Goal: Navigation & Orientation: Find specific page/section

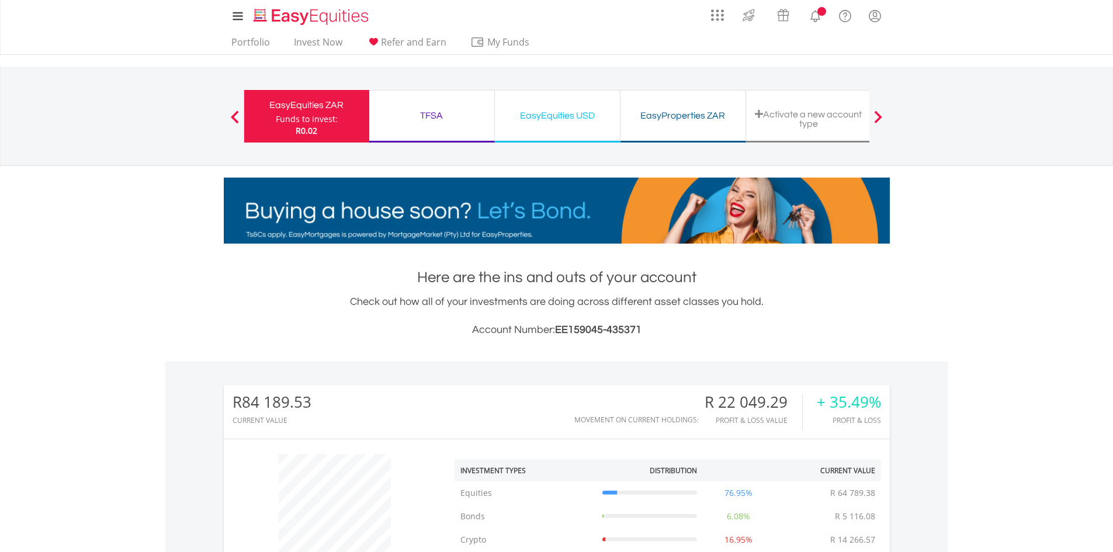
scroll to position [112, 222]
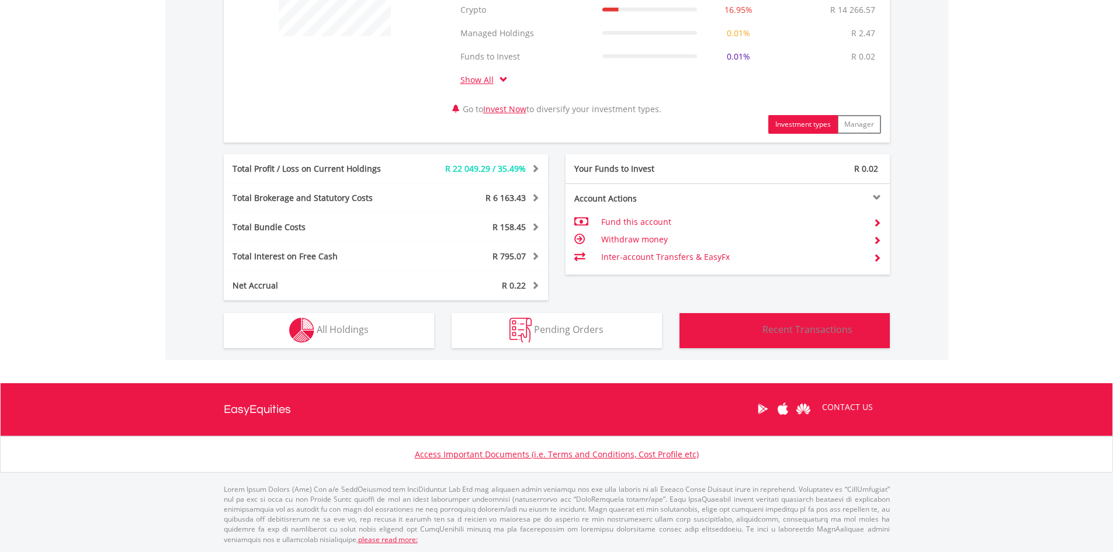
click at [770, 323] on button "Transactions Recent Transactions" at bounding box center [785, 330] width 210 height 35
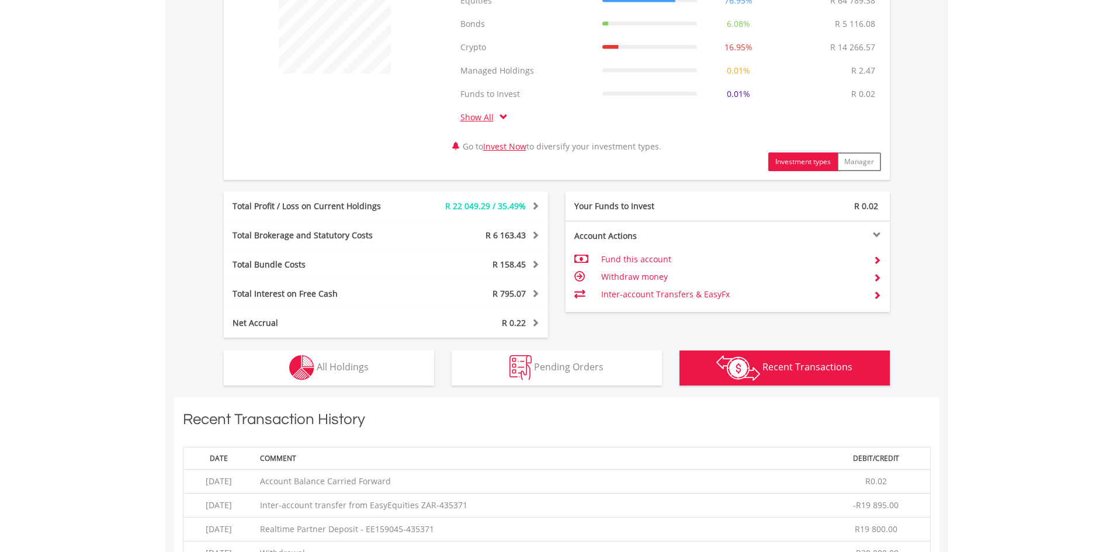
scroll to position [818, 0]
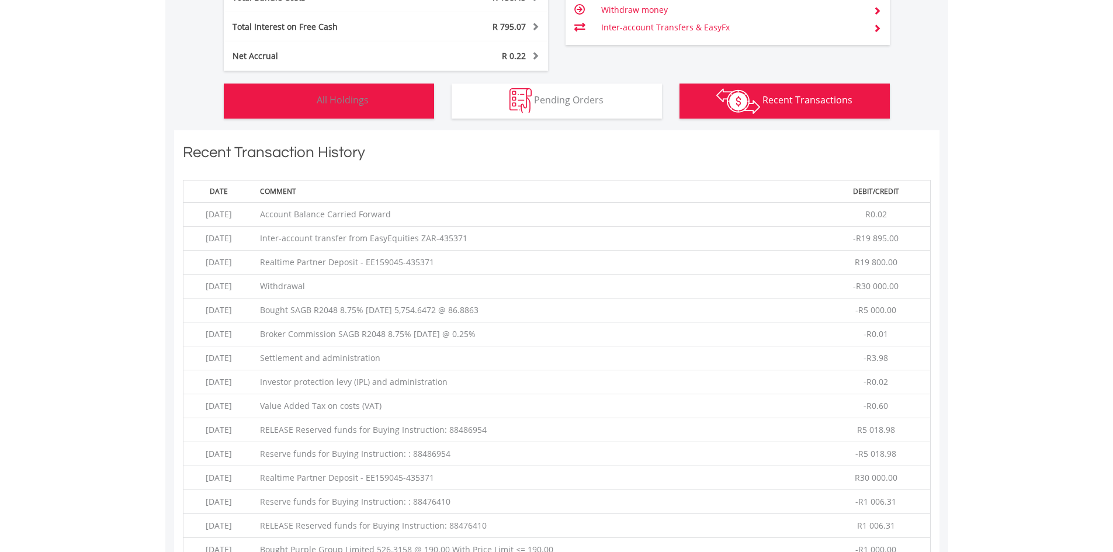
click at [326, 110] on button "Holdings All Holdings" at bounding box center [329, 101] width 210 height 35
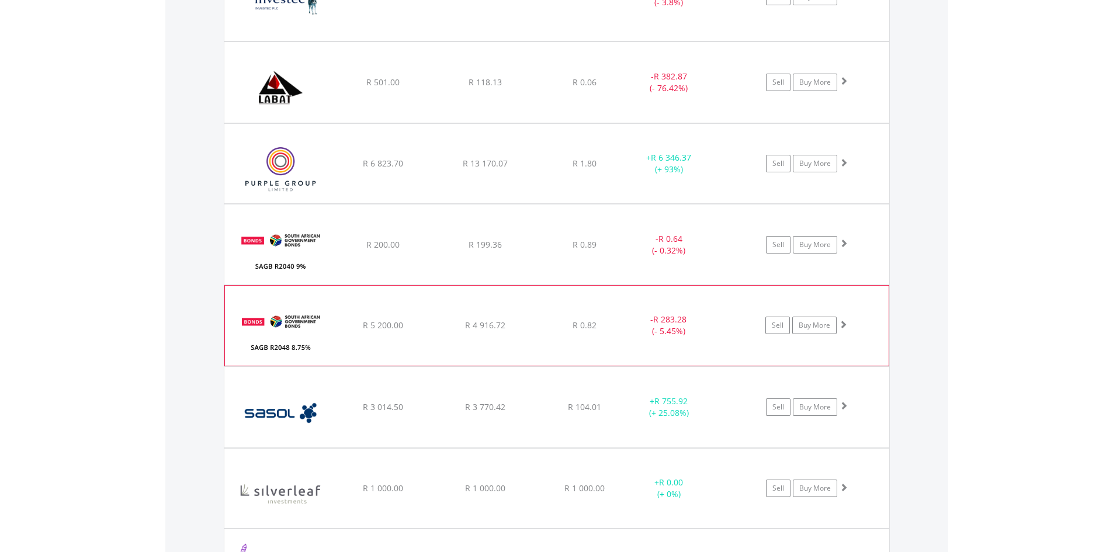
scroll to position [1790, 0]
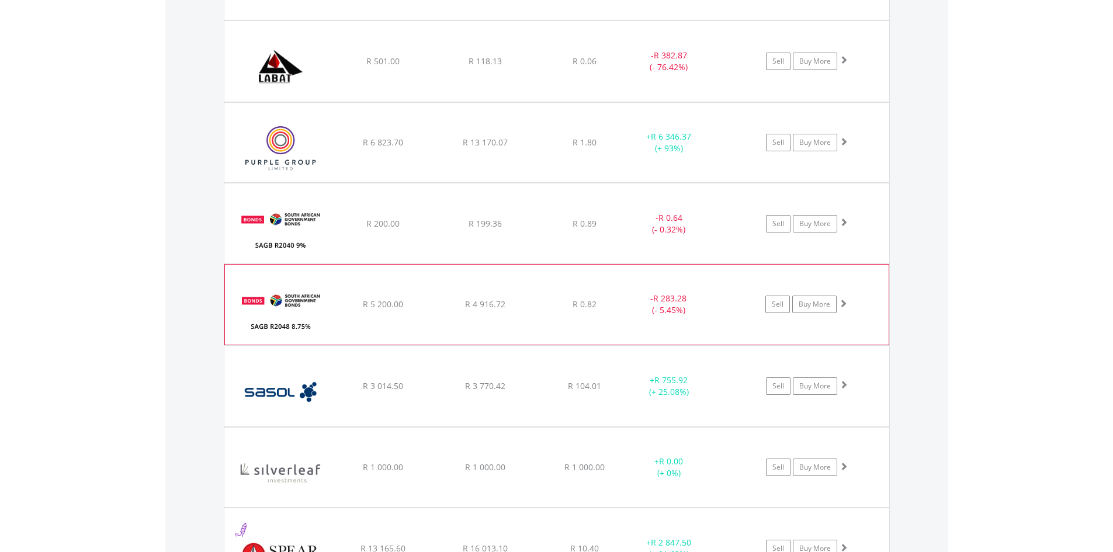
click at [843, 304] on span at bounding box center [843, 303] width 8 height 8
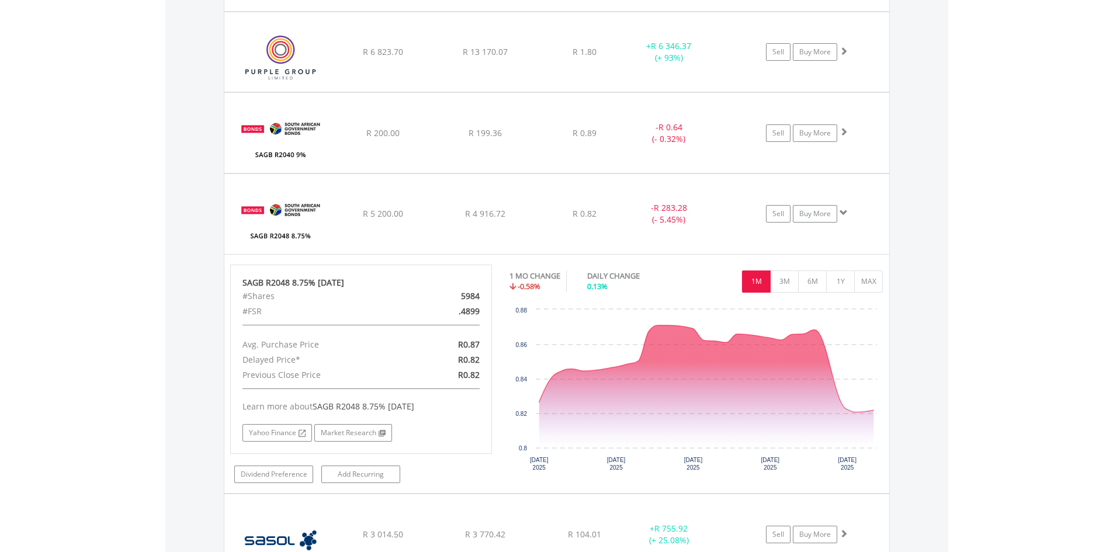
scroll to position [1965, 0]
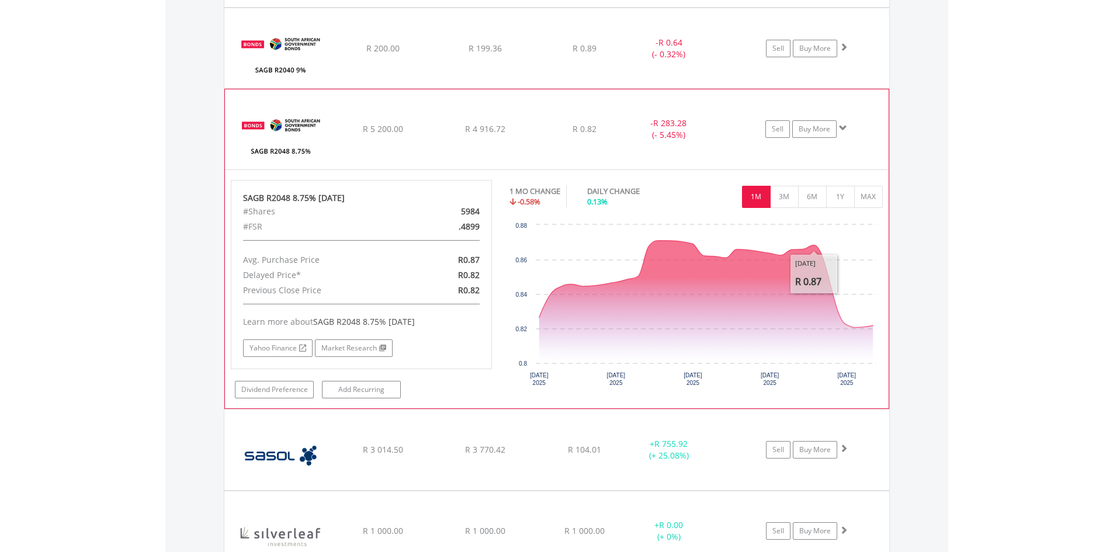
click at [843, 131] on span at bounding box center [843, 128] width 8 height 8
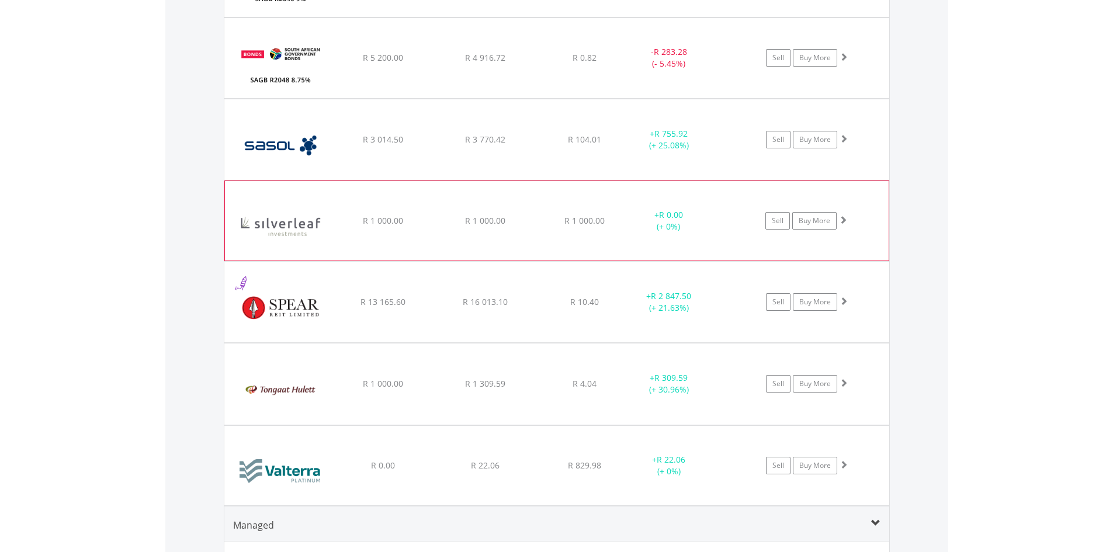
scroll to position [2023, 0]
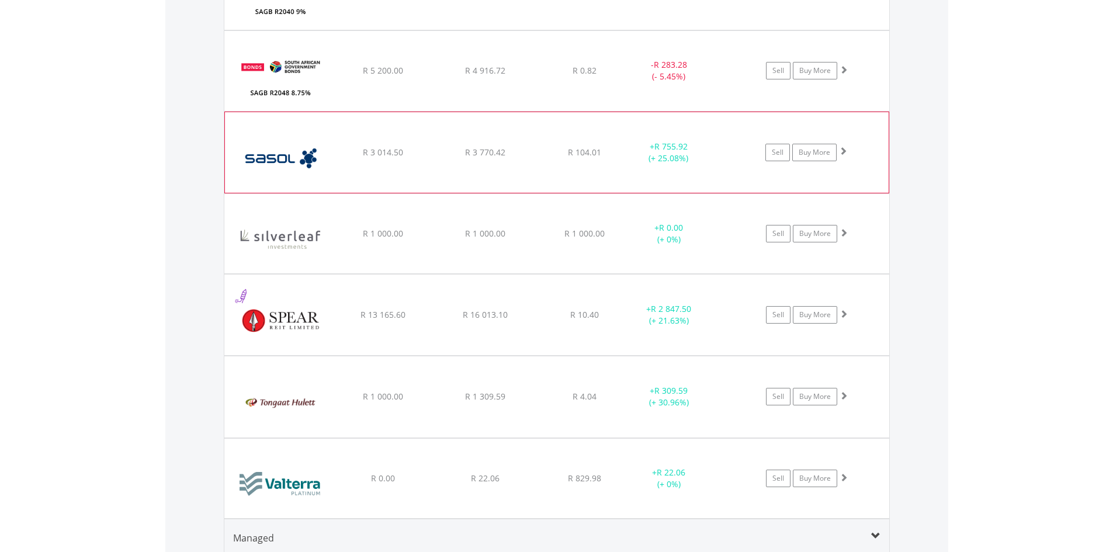
click at [844, 152] on span at bounding box center [843, 151] width 8 height 8
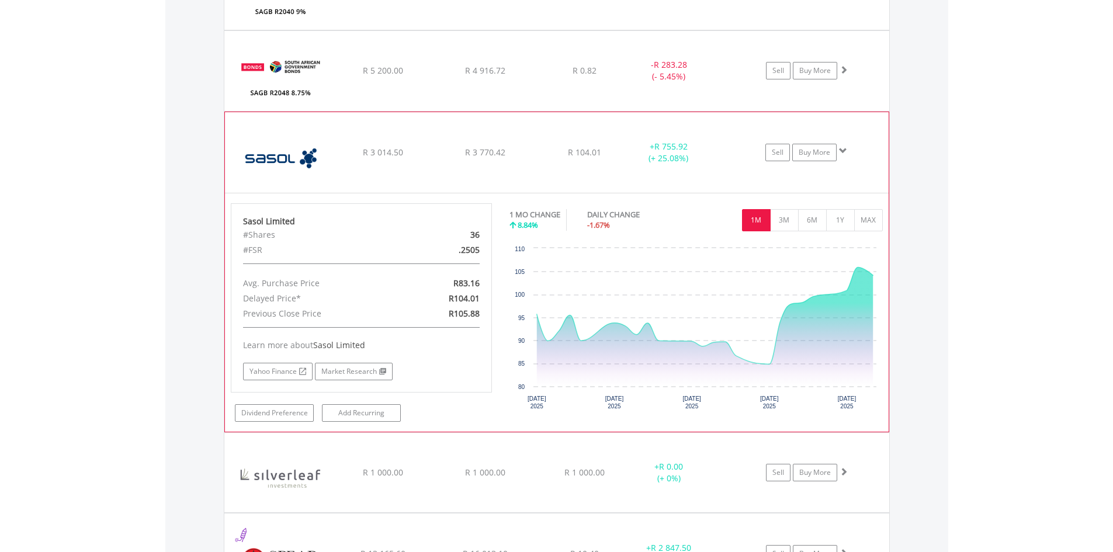
click at [842, 149] on span at bounding box center [843, 151] width 8 height 8
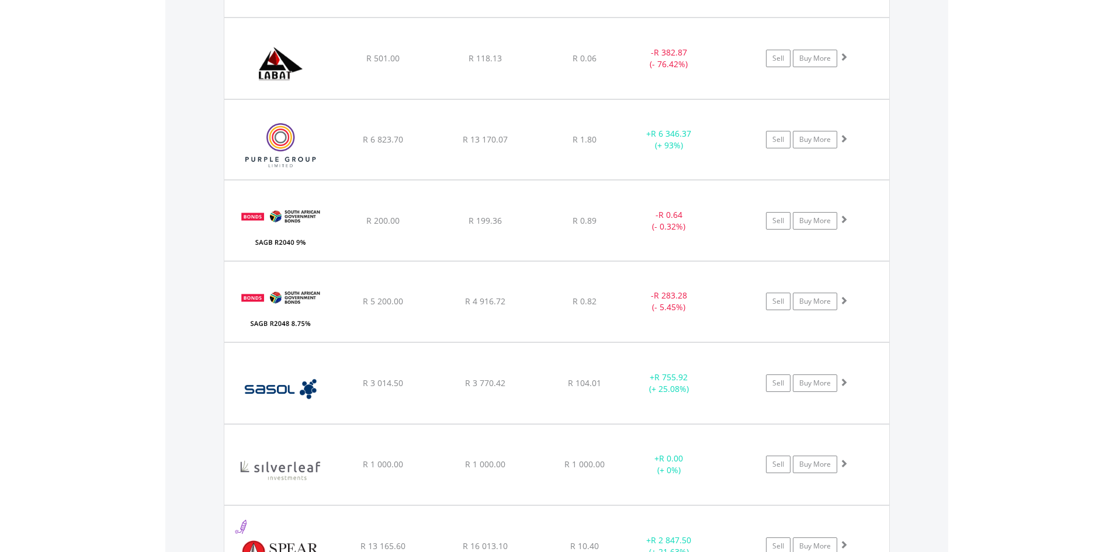
scroll to position [1673, 0]
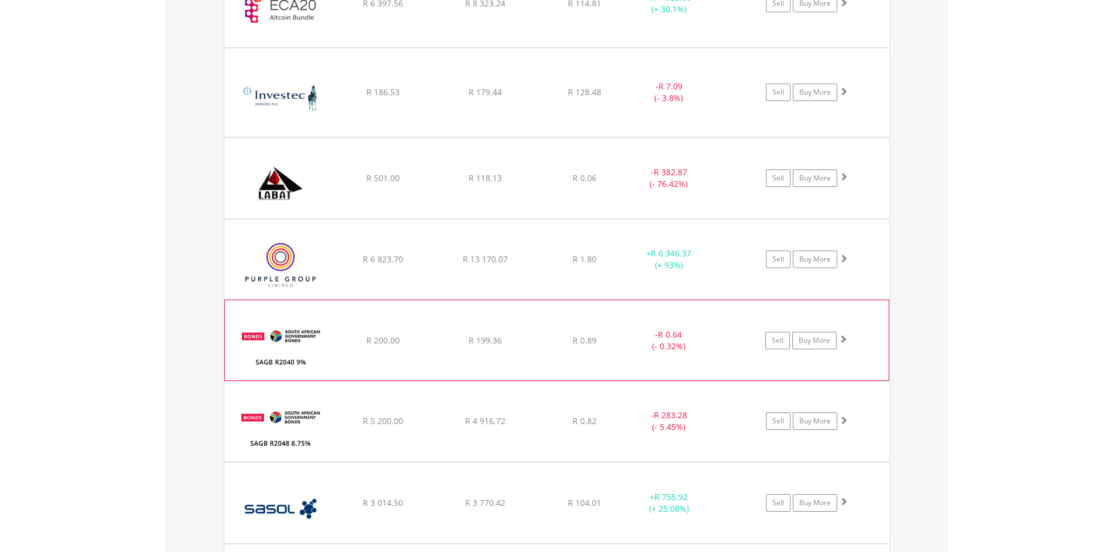
click at [844, 341] on span at bounding box center [843, 339] width 8 height 8
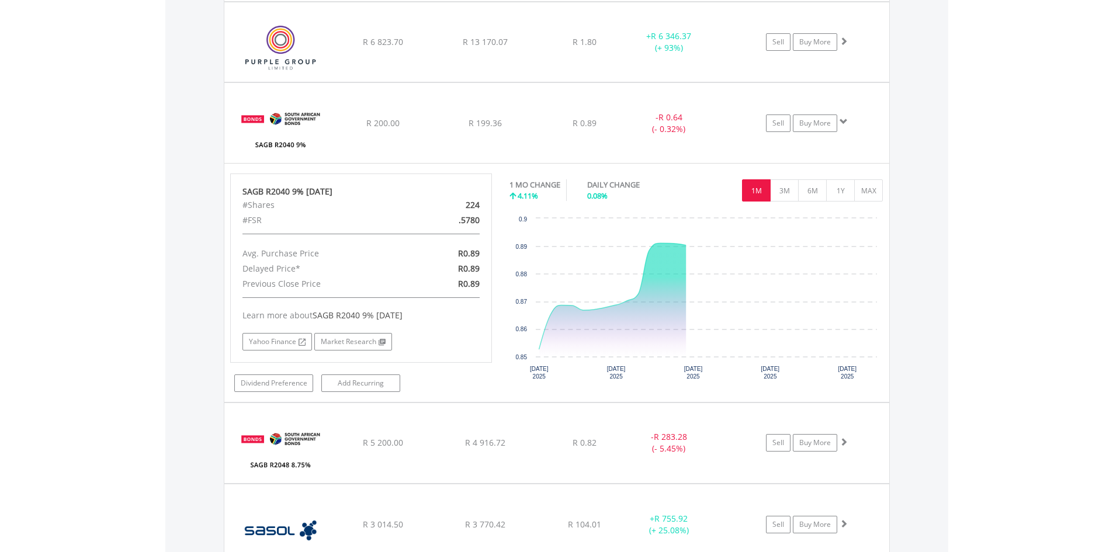
scroll to position [1906, 0]
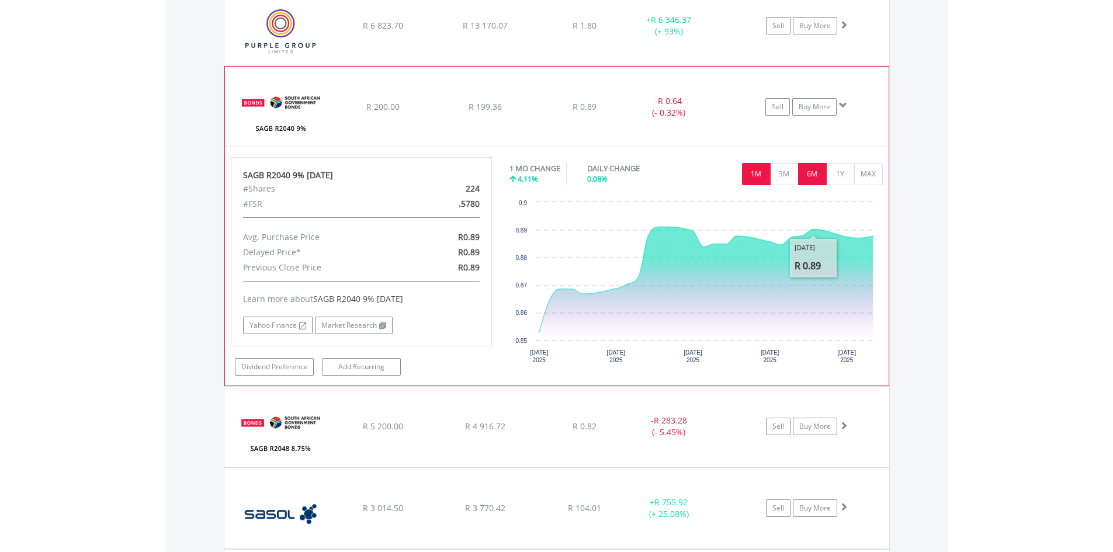
click at [816, 179] on button "6M" at bounding box center [812, 174] width 29 height 22
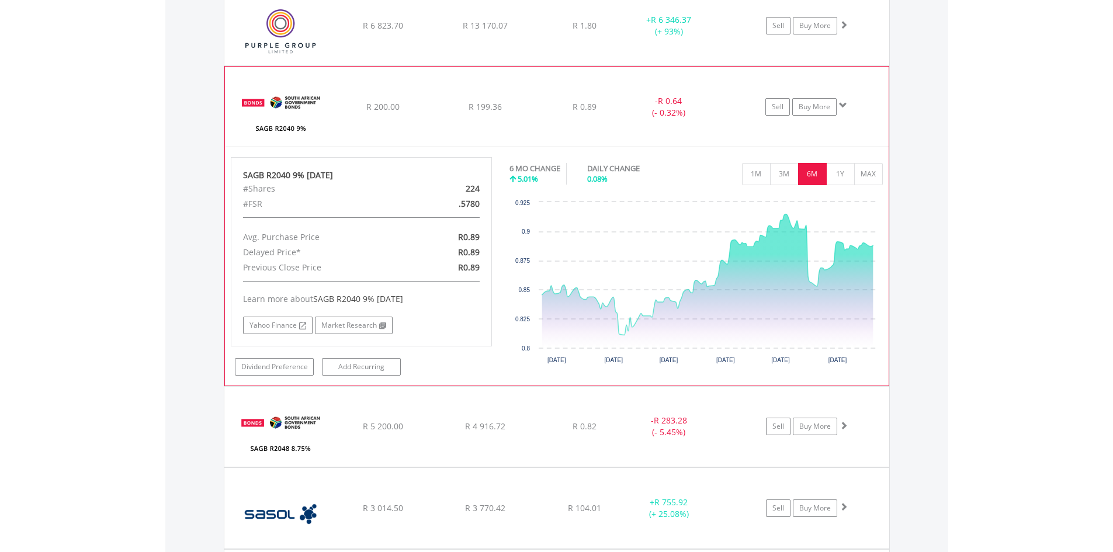
click at [840, 105] on span at bounding box center [843, 105] width 8 height 8
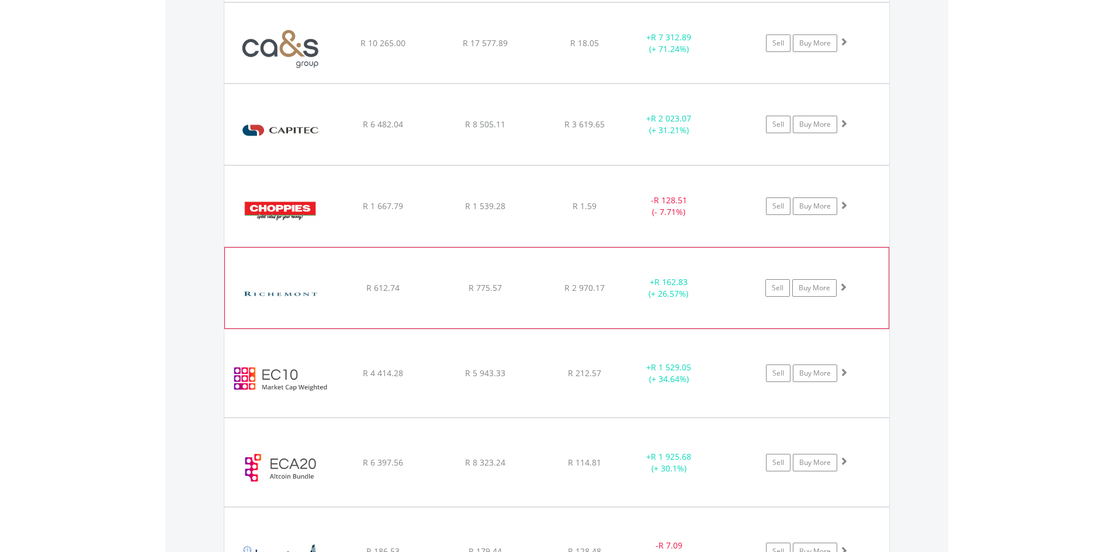
scroll to position [1147, 0]
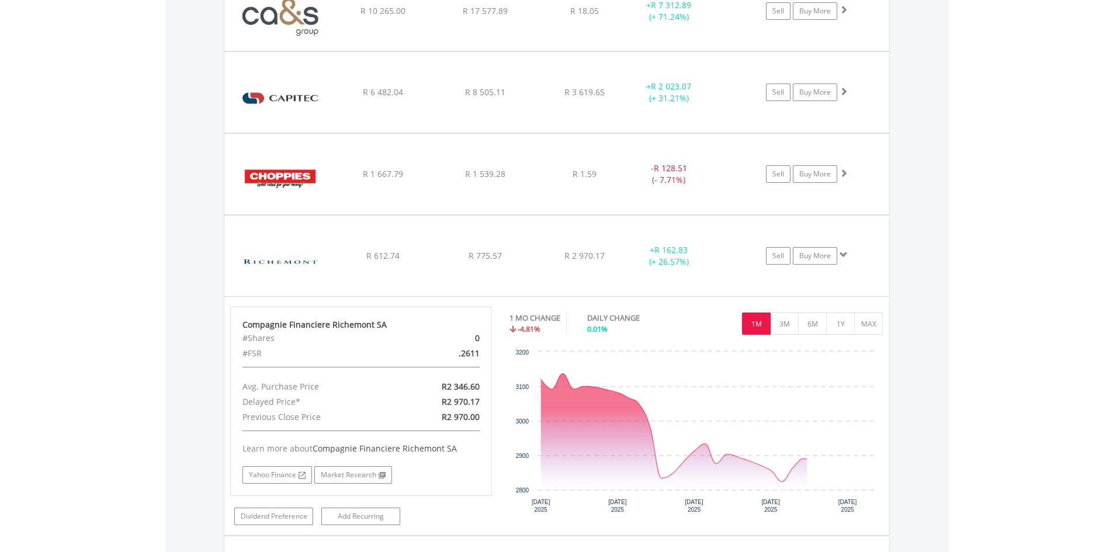
scroll to position [1264, 0]
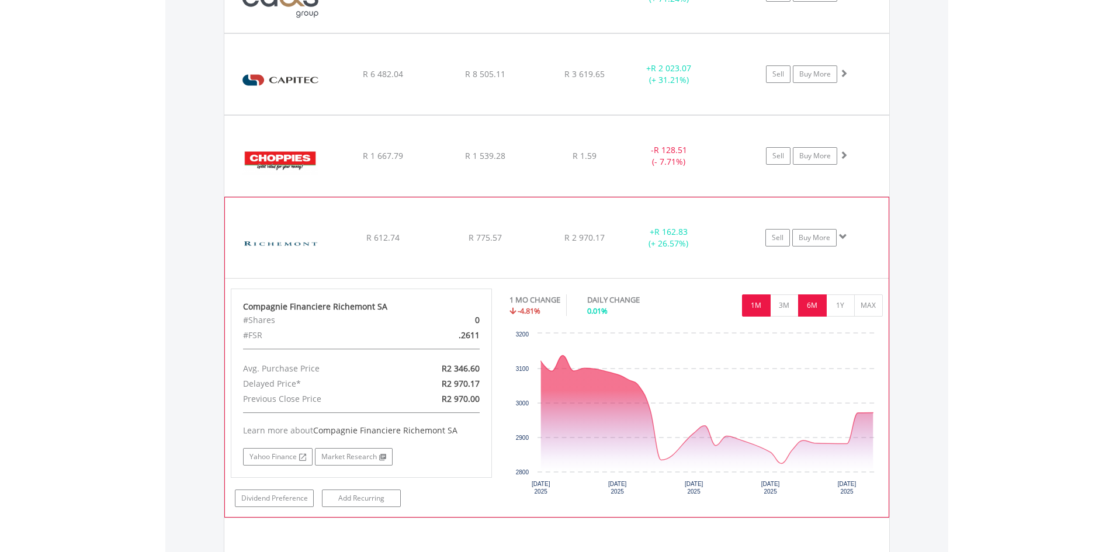
click at [819, 311] on button "6M" at bounding box center [812, 305] width 29 height 22
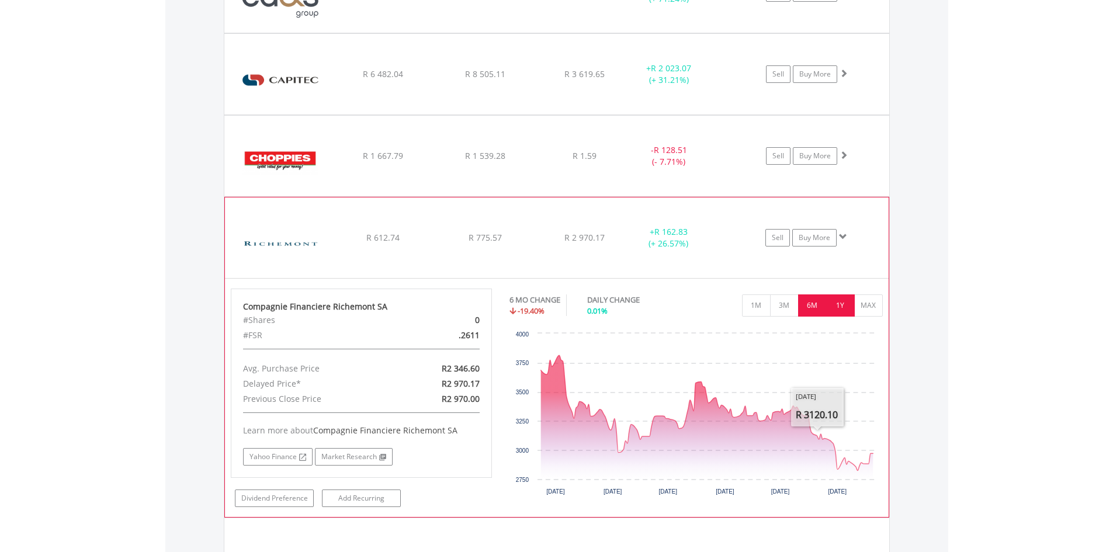
click at [837, 302] on button "1Y" at bounding box center [840, 305] width 29 height 22
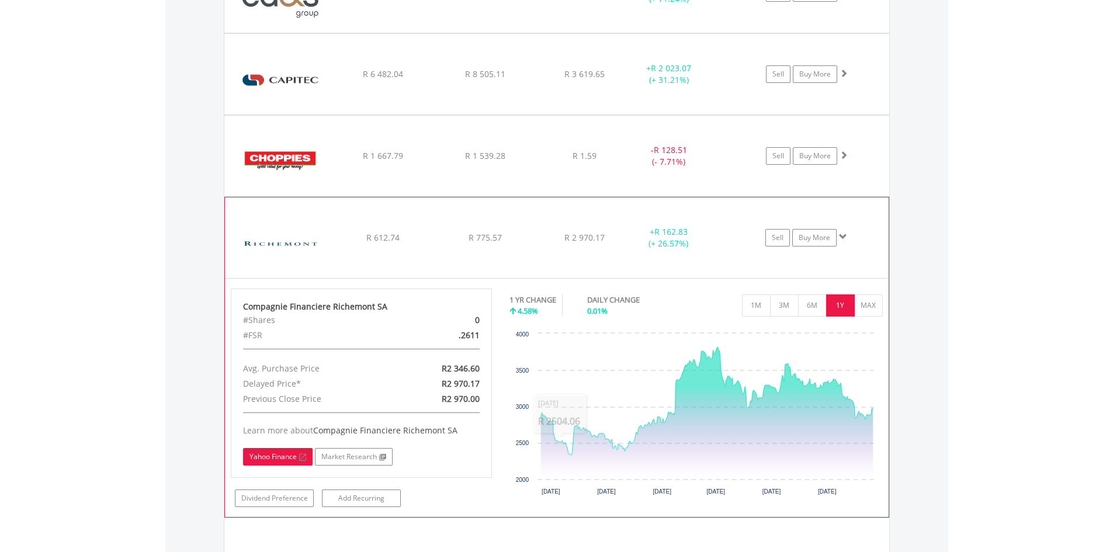
click at [277, 456] on link "Yahoo Finance" at bounding box center [278, 457] width 70 height 18
click at [843, 237] on span at bounding box center [843, 237] width 8 height 8
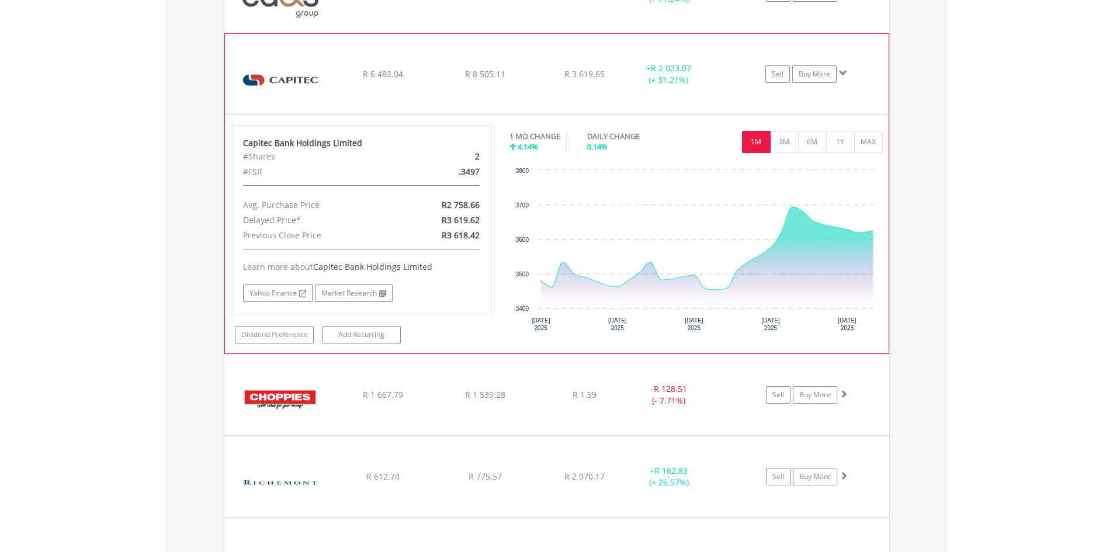
click at [843, 69] on span at bounding box center [843, 73] width 8 height 8
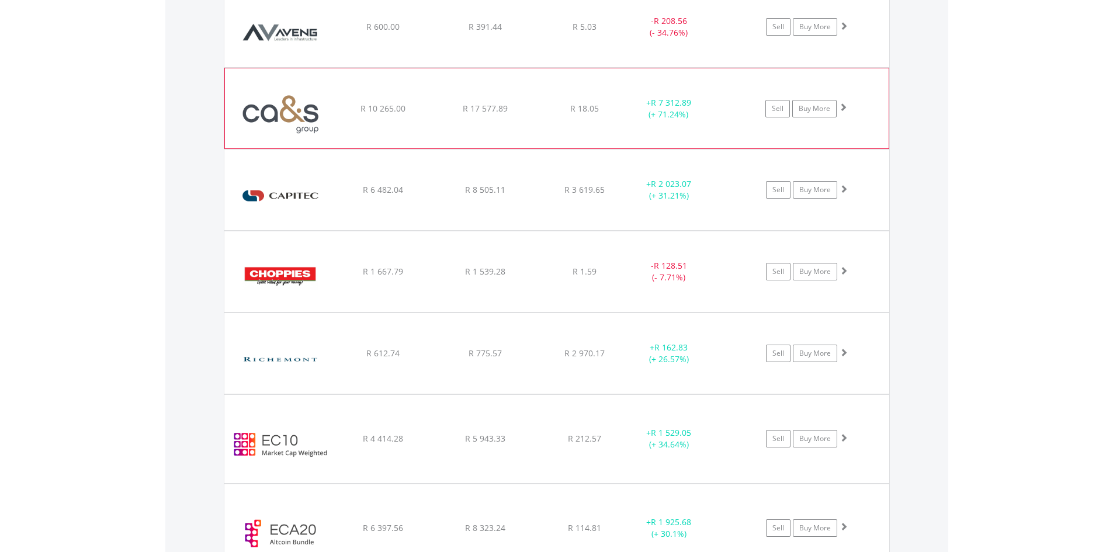
scroll to position [1147, 0]
click at [846, 109] on span at bounding box center [843, 108] width 8 height 8
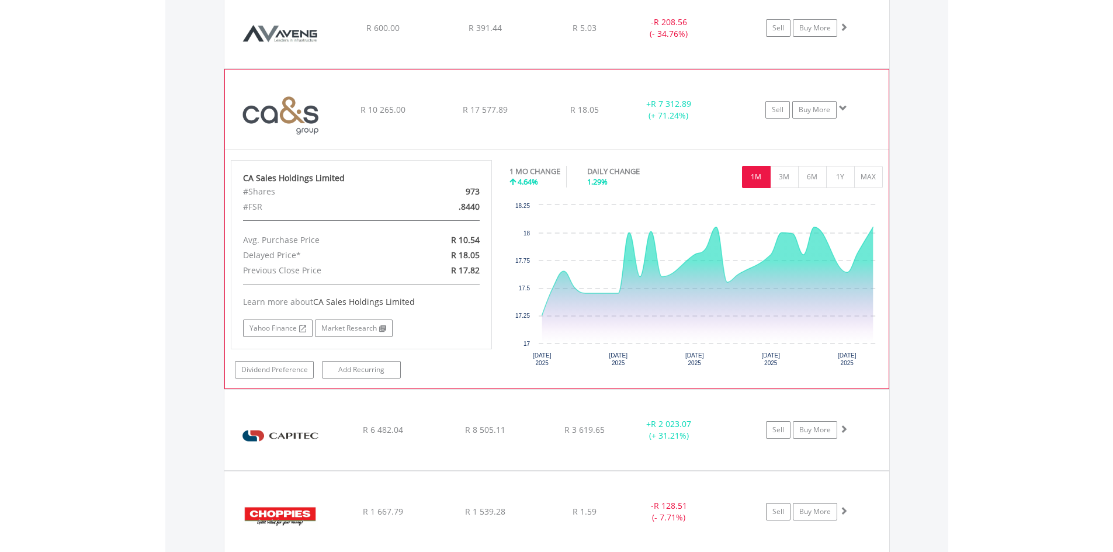
click at [846, 109] on span at bounding box center [843, 108] width 8 height 8
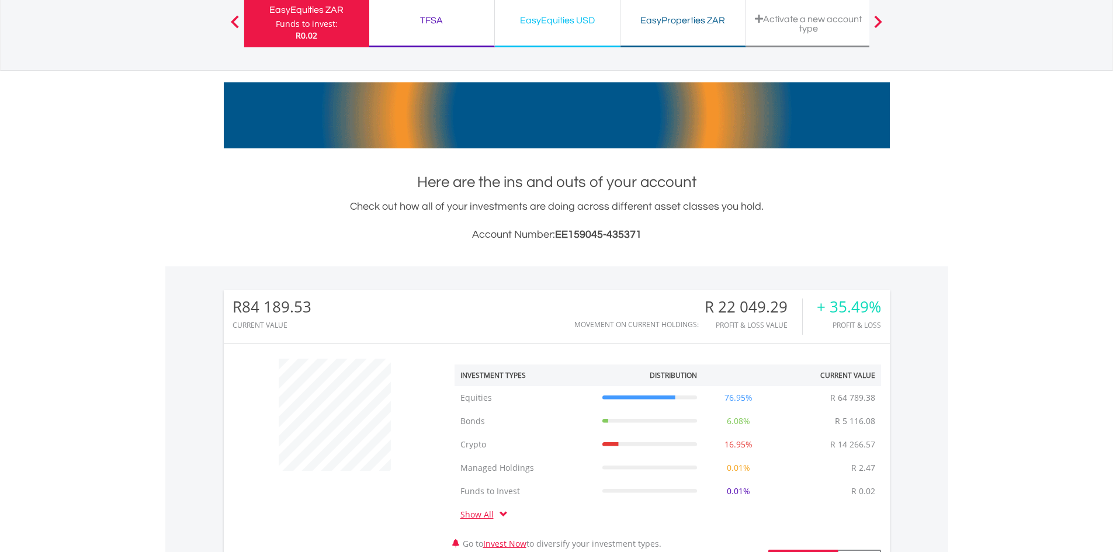
scroll to position [0, 0]
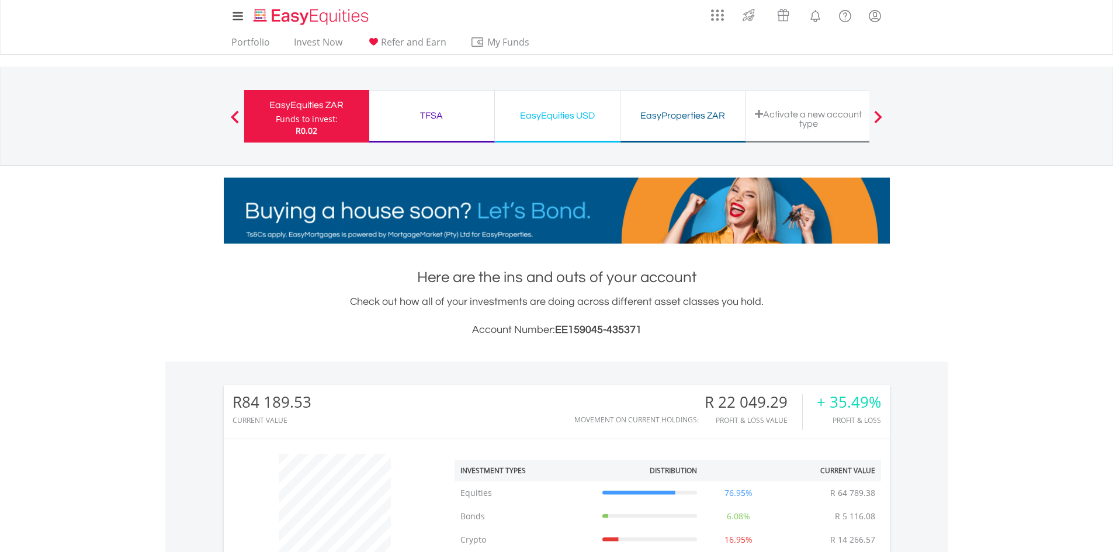
click at [439, 119] on div "TFSA" at bounding box center [431, 116] width 111 height 16
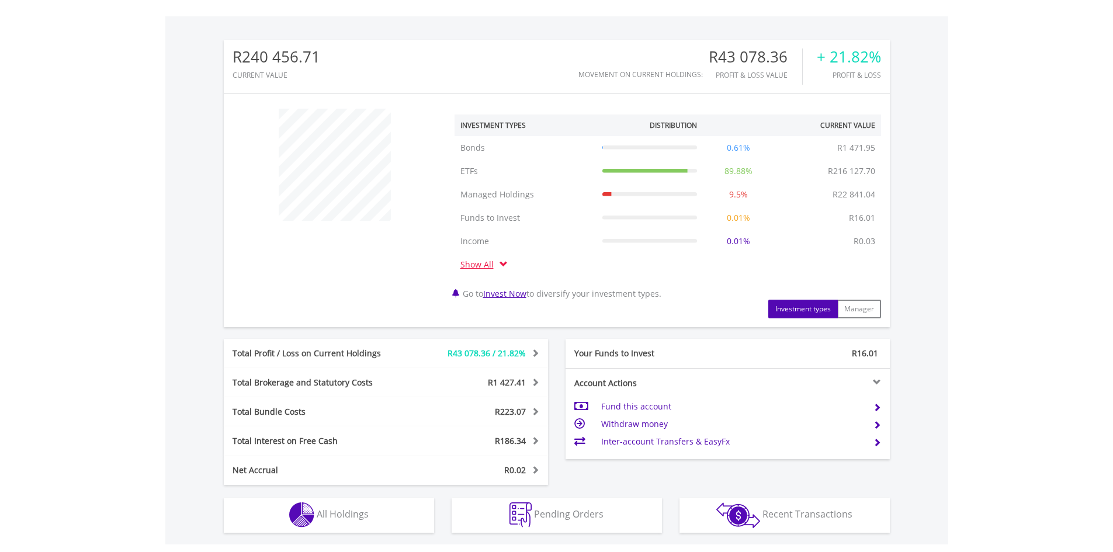
scroll to position [351, 0]
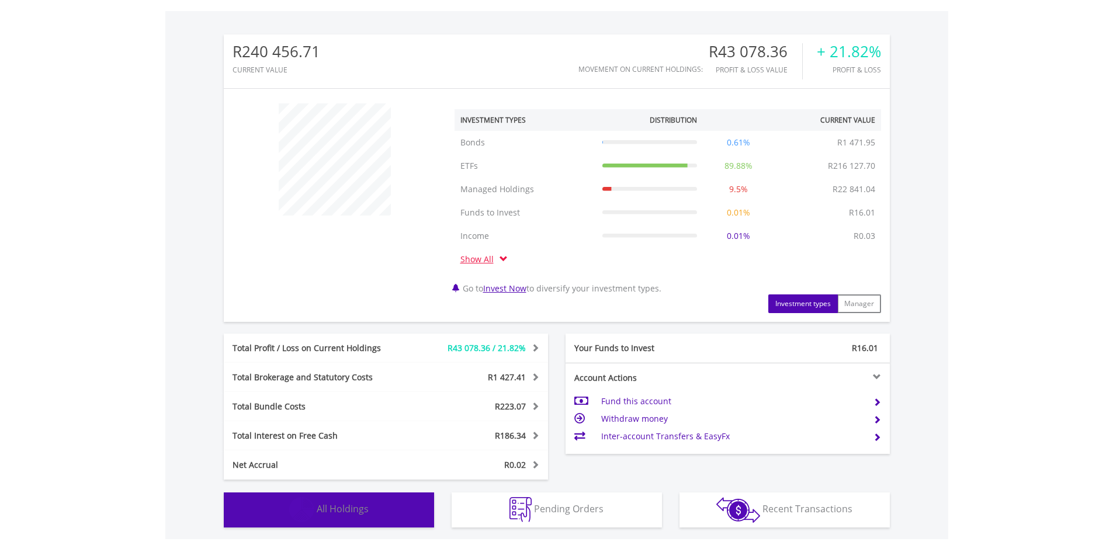
drag, startPoint x: 325, startPoint y: 515, endPoint x: 325, endPoint y: 500, distance: 14.6
click at [325, 514] on span "All Holdings" at bounding box center [343, 508] width 52 height 13
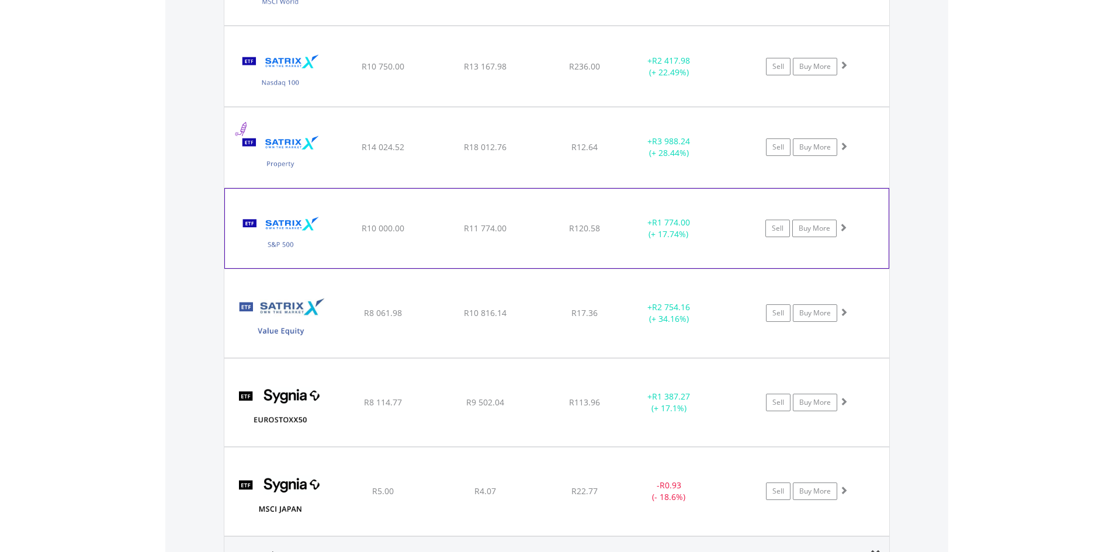
scroll to position [2141, 0]
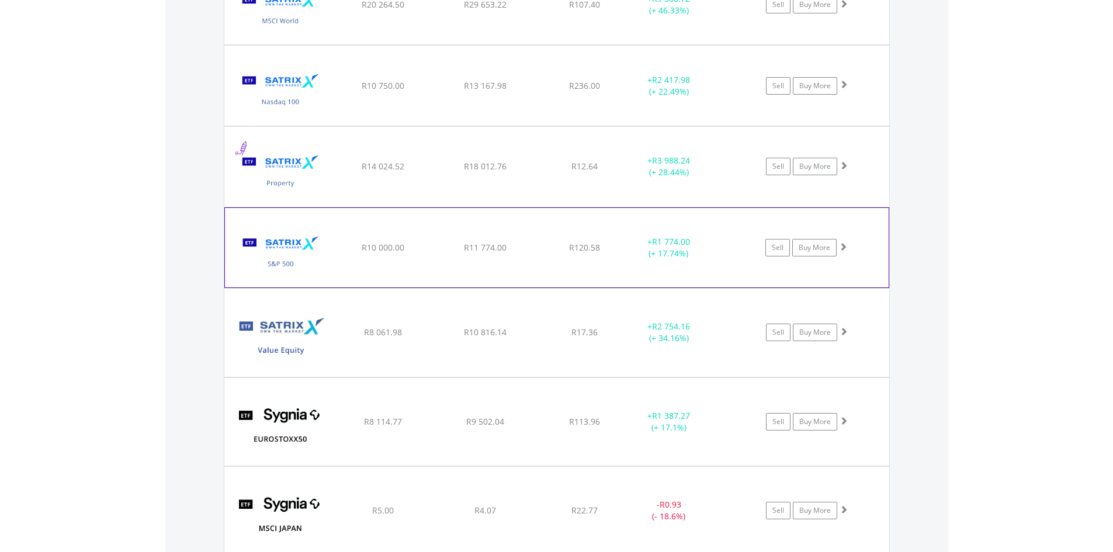
click at [845, 242] on span at bounding box center [843, 246] width 8 height 8
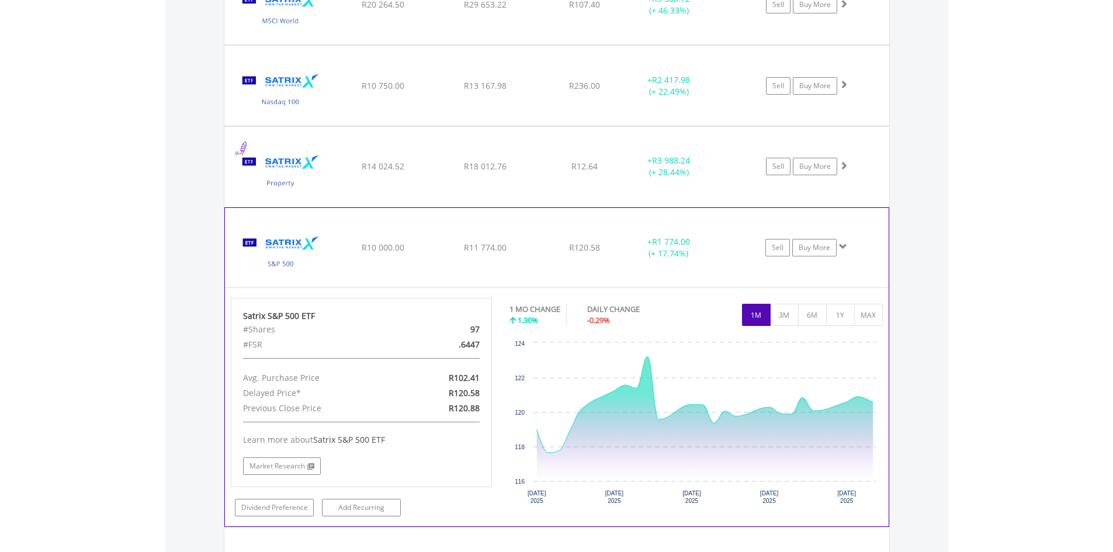
click at [840, 247] on span at bounding box center [843, 246] width 8 height 8
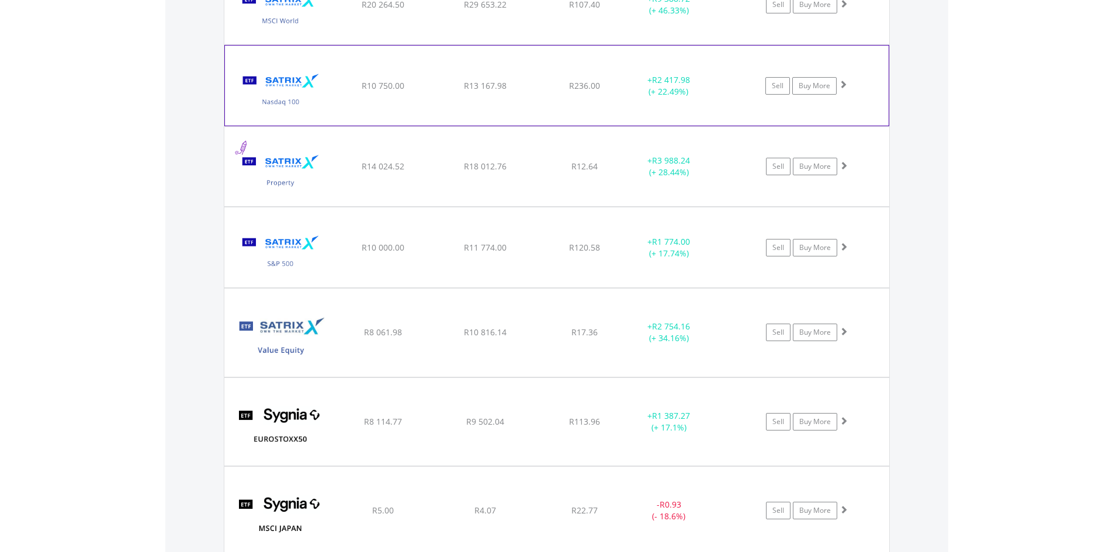
click at [844, 84] on span at bounding box center [843, 84] width 8 height 8
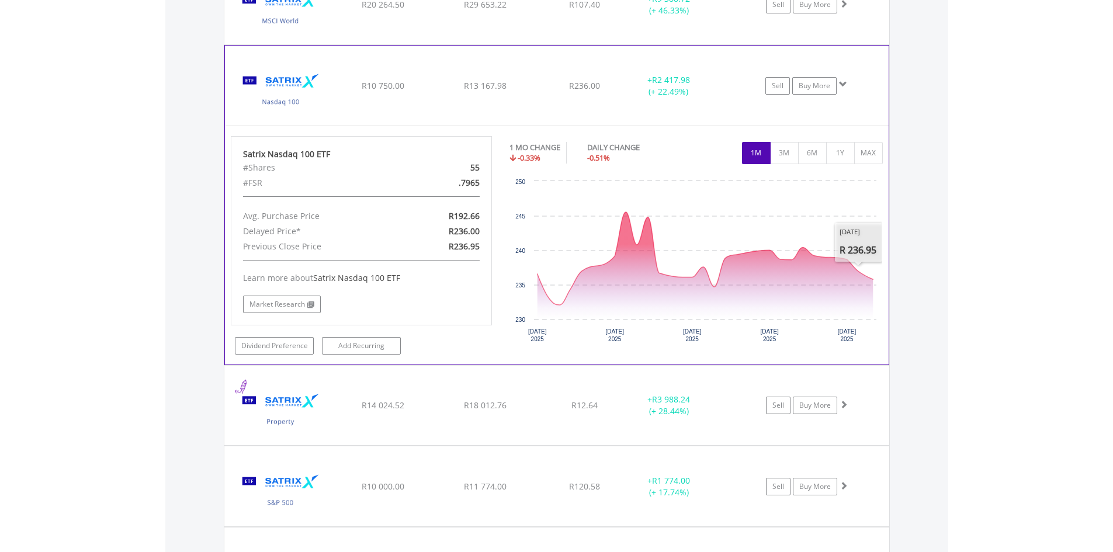
click at [839, 84] on span at bounding box center [843, 84] width 8 height 8
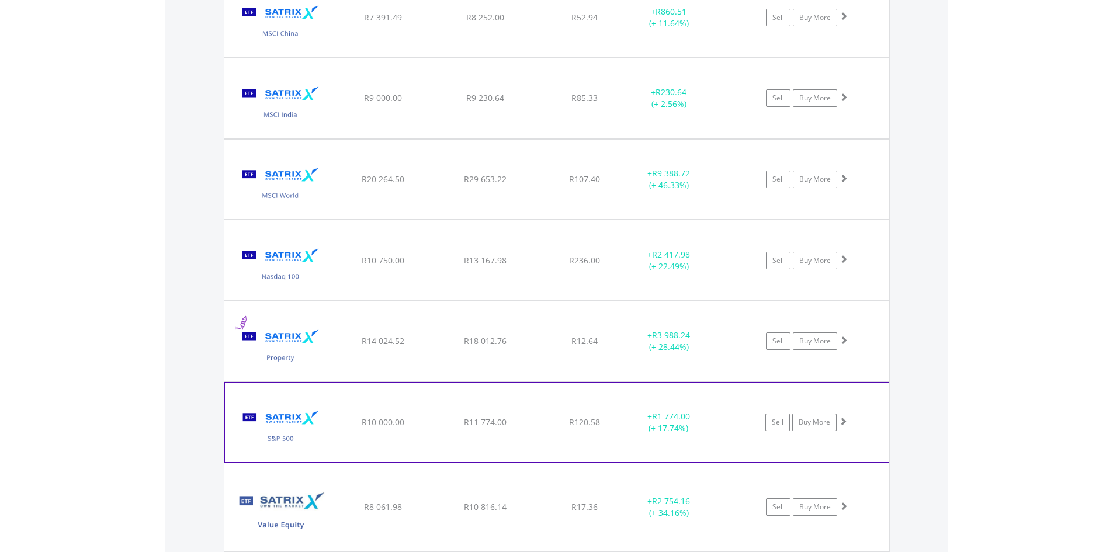
scroll to position [1965, 0]
click at [847, 177] on span at bounding box center [843, 179] width 8 height 8
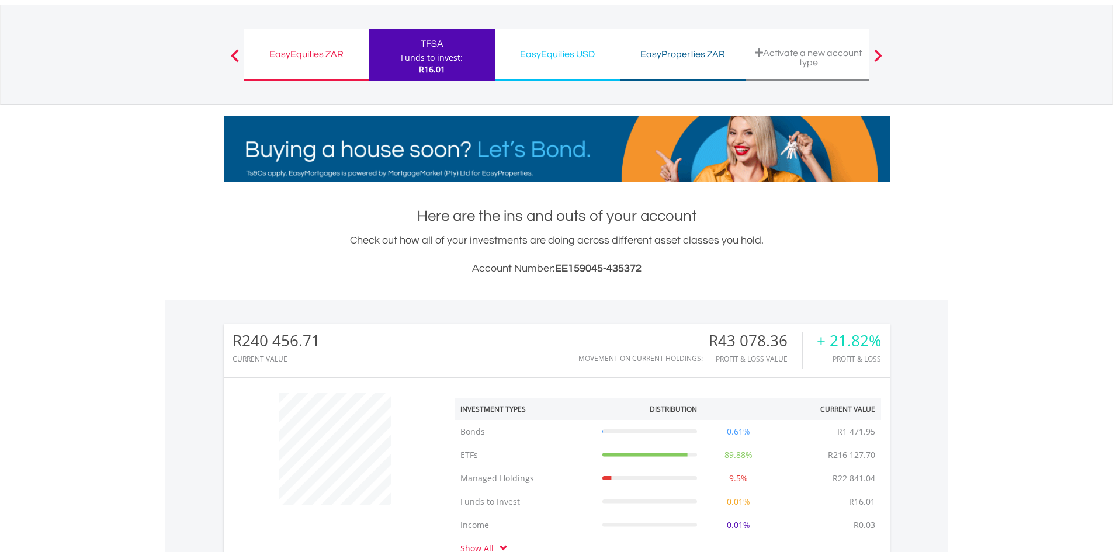
scroll to position [0, 0]
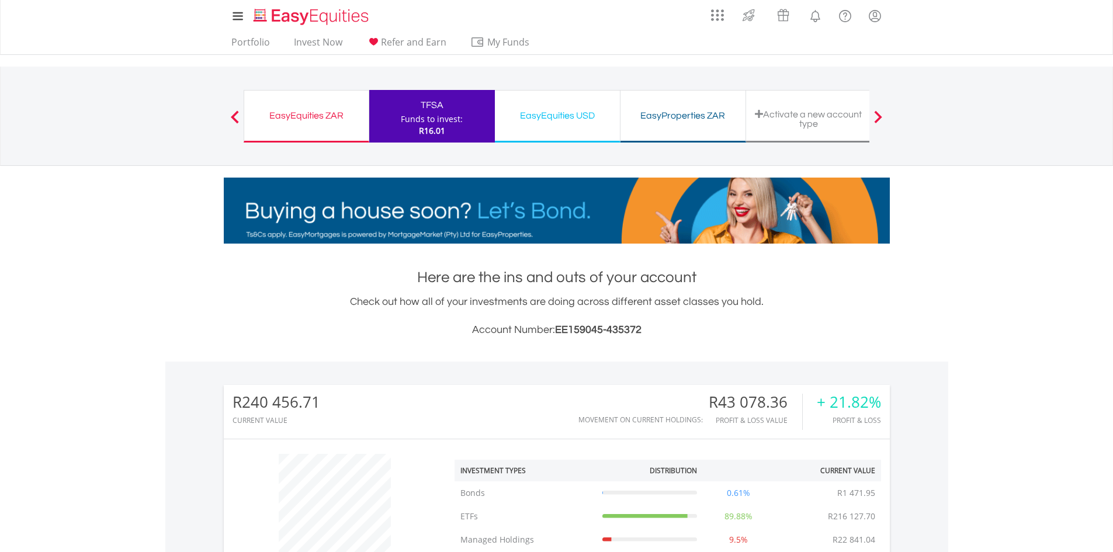
click at [293, 111] on div "EasyEquities ZAR" at bounding box center [306, 116] width 110 height 16
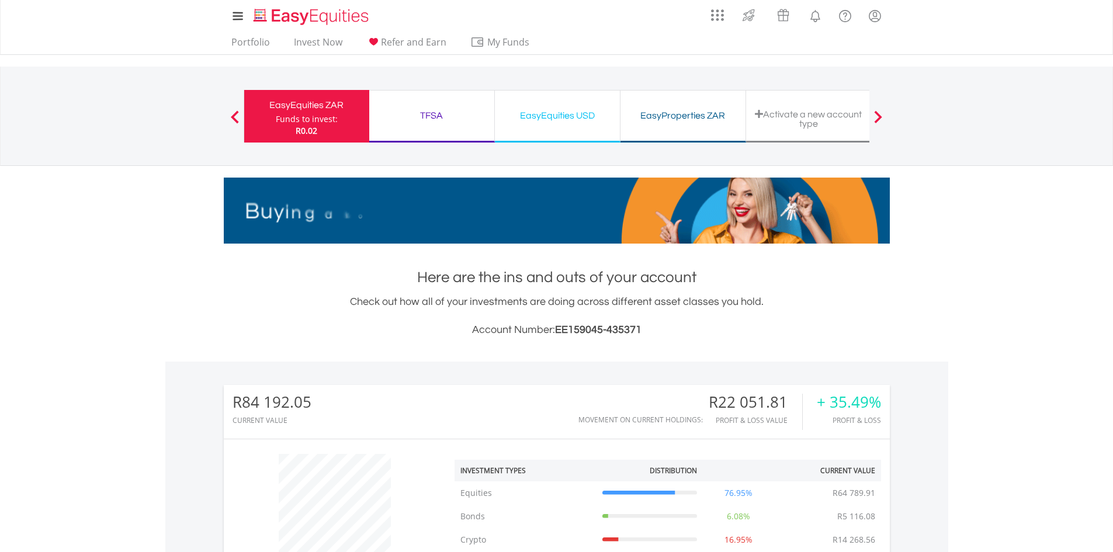
scroll to position [112, 222]
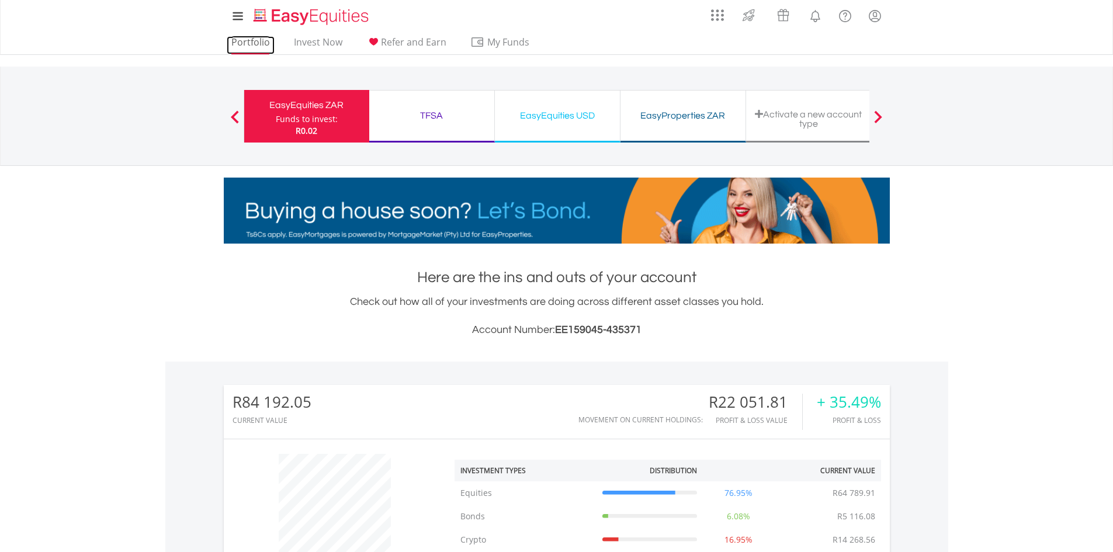
click at [240, 40] on link "Portfolio" at bounding box center [251, 45] width 48 height 18
